Goal: Use online tool/utility: Use online tool/utility

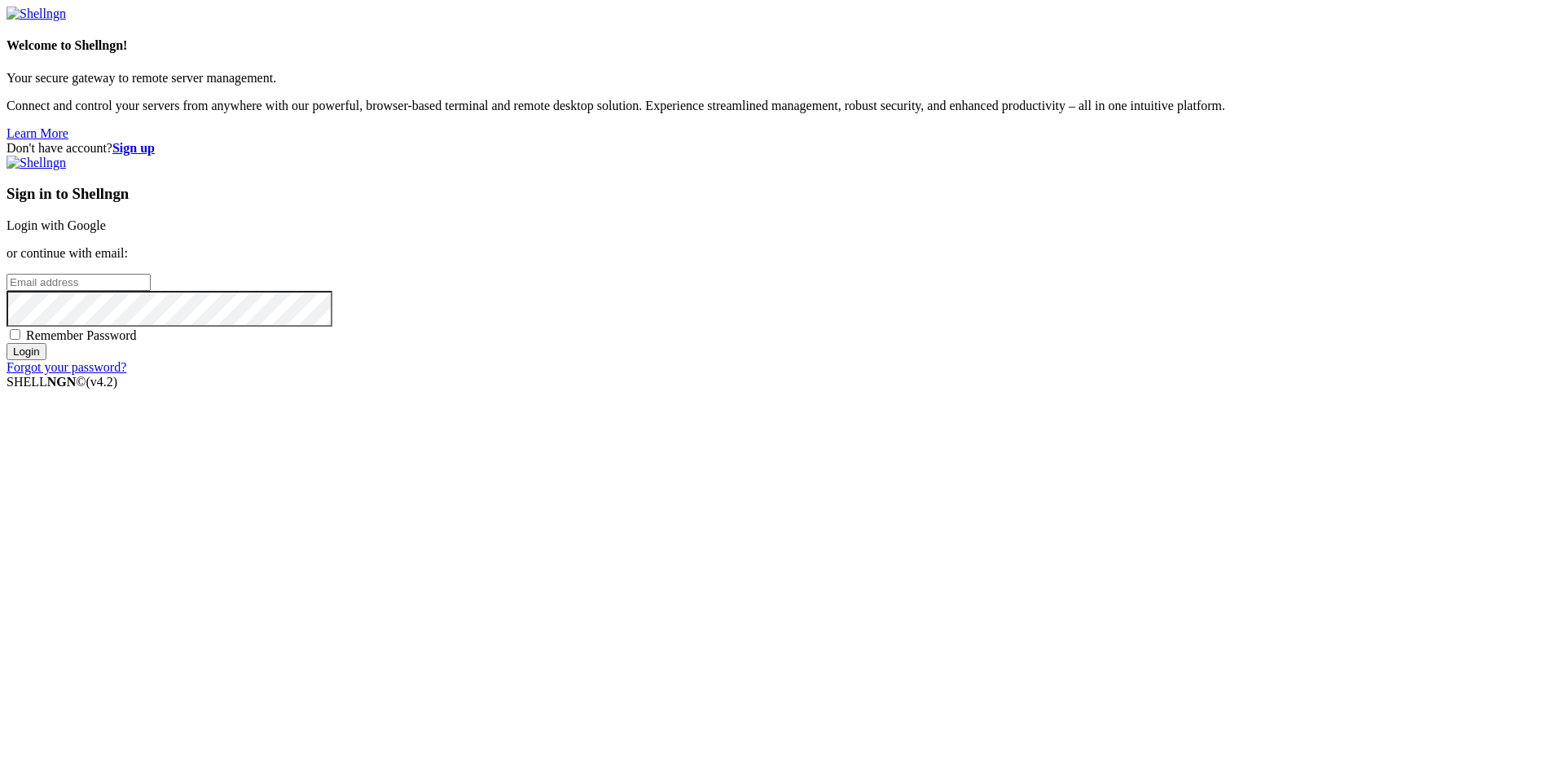
type input "[PERSON_NAME][EMAIL_ADDRESS][DOMAIN_NAME]"
click at [46, 360] on input "Login" at bounding box center [27, 351] width 40 height 17
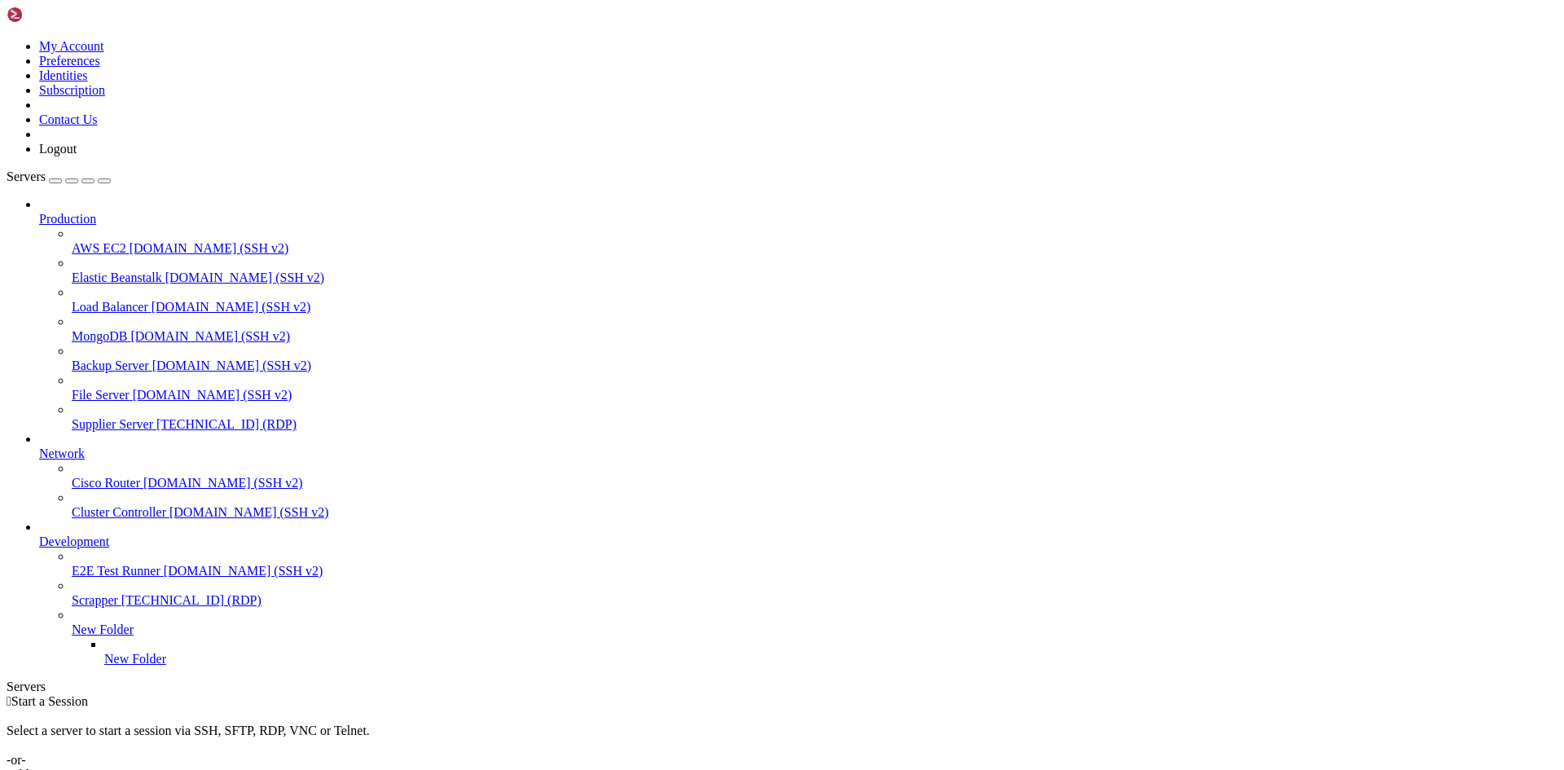
click at [105, 417] on span "Supplier Server" at bounding box center [112, 424] width 81 height 14
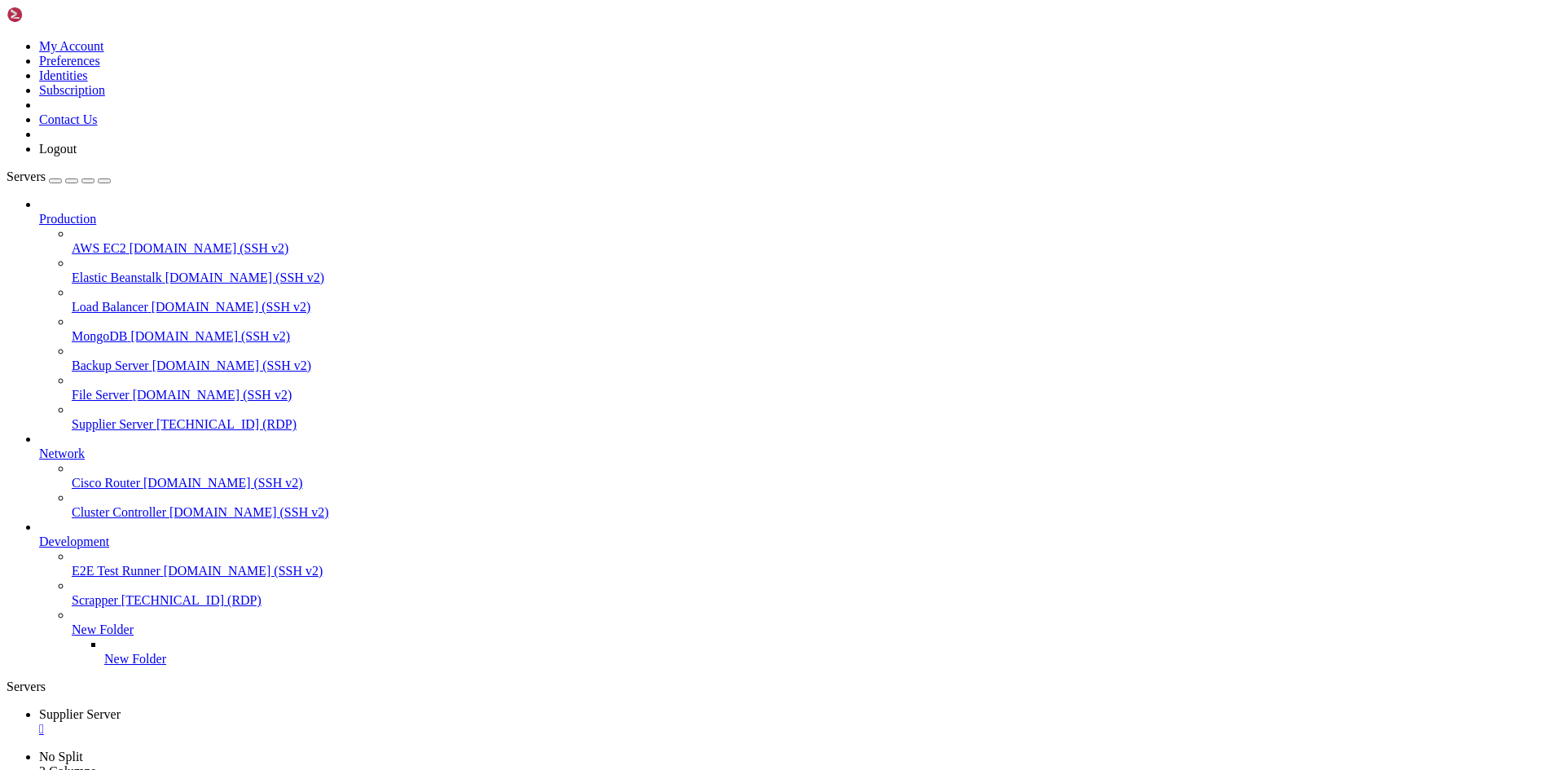
drag, startPoint x: 266, startPoint y: 1207, endPoint x: 257, endPoint y: 1227, distance: 21.9
drag, startPoint x: 256, startPoint y: 1291, endPoint x: 308, endPoint y: 1280, distance: 53.2
